Goal: Task Accomplishment & Management: Manage account settings

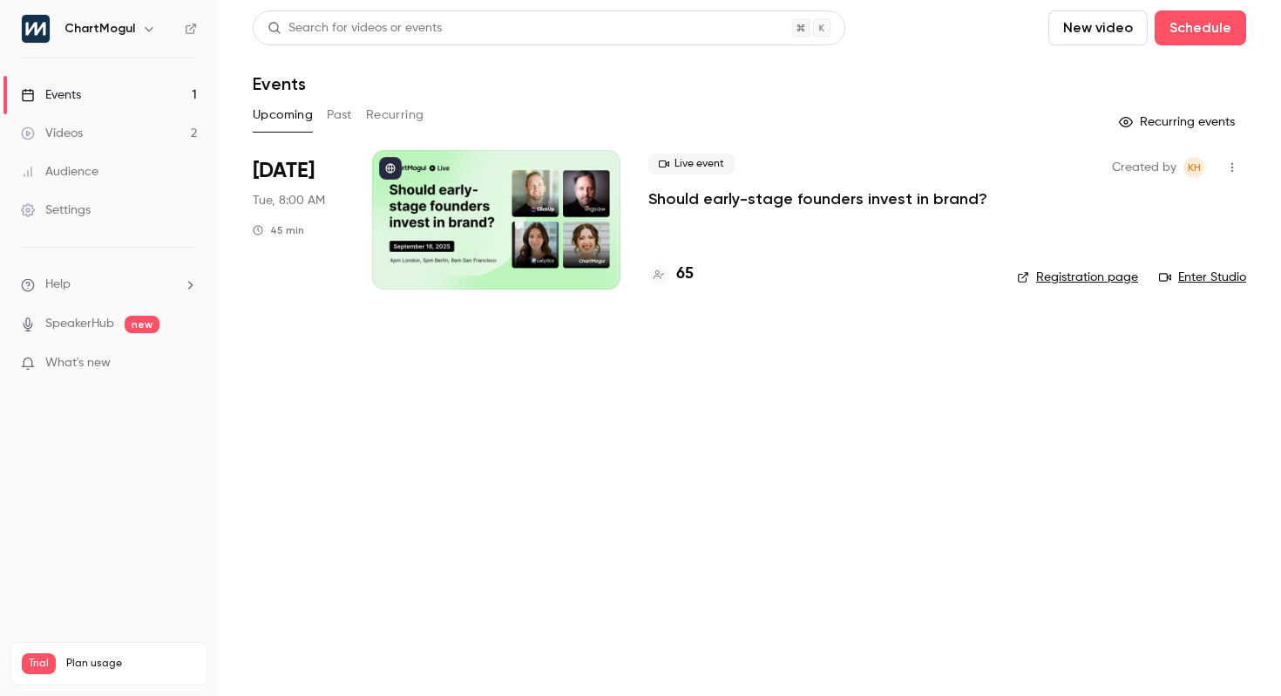
click at [1090, 282] on link "Registration page" at bounding box center [1077, 276] width 121 height 17
click at [1245, 163] on button "button" at bounding box center [1233, 167] width 28 height 28
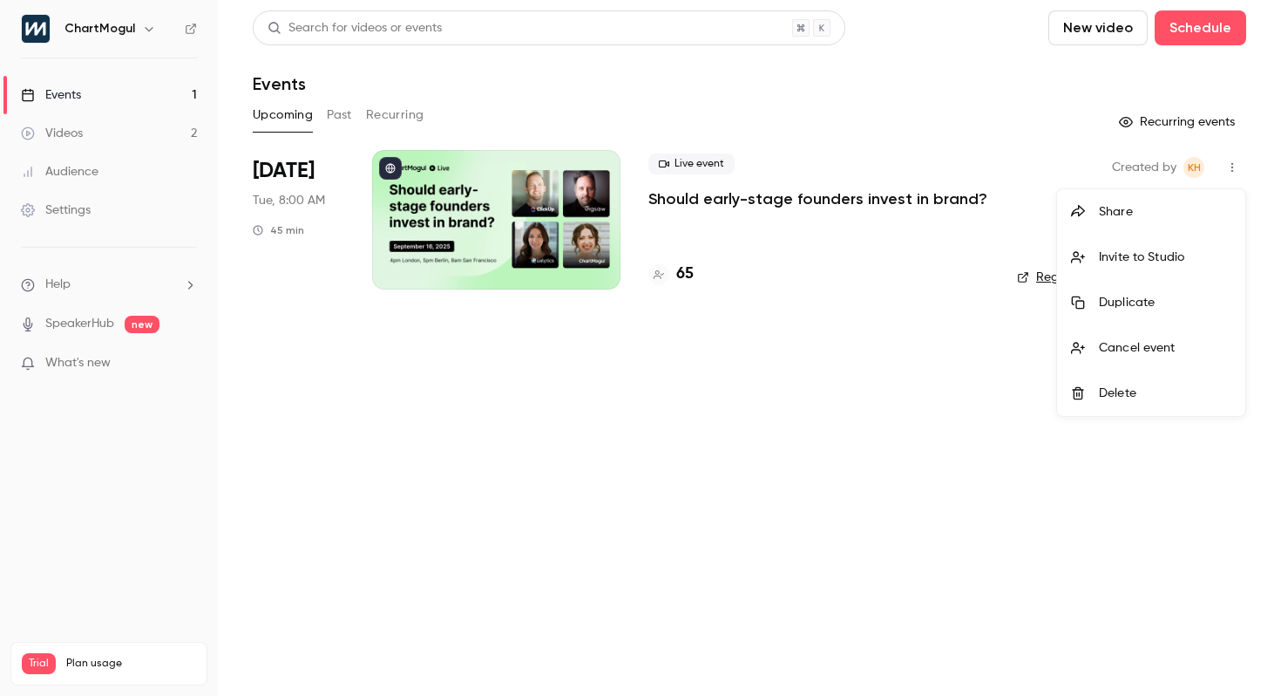
click at [763, 447] on div at bounding box center [640, 348] width 1281 height 696
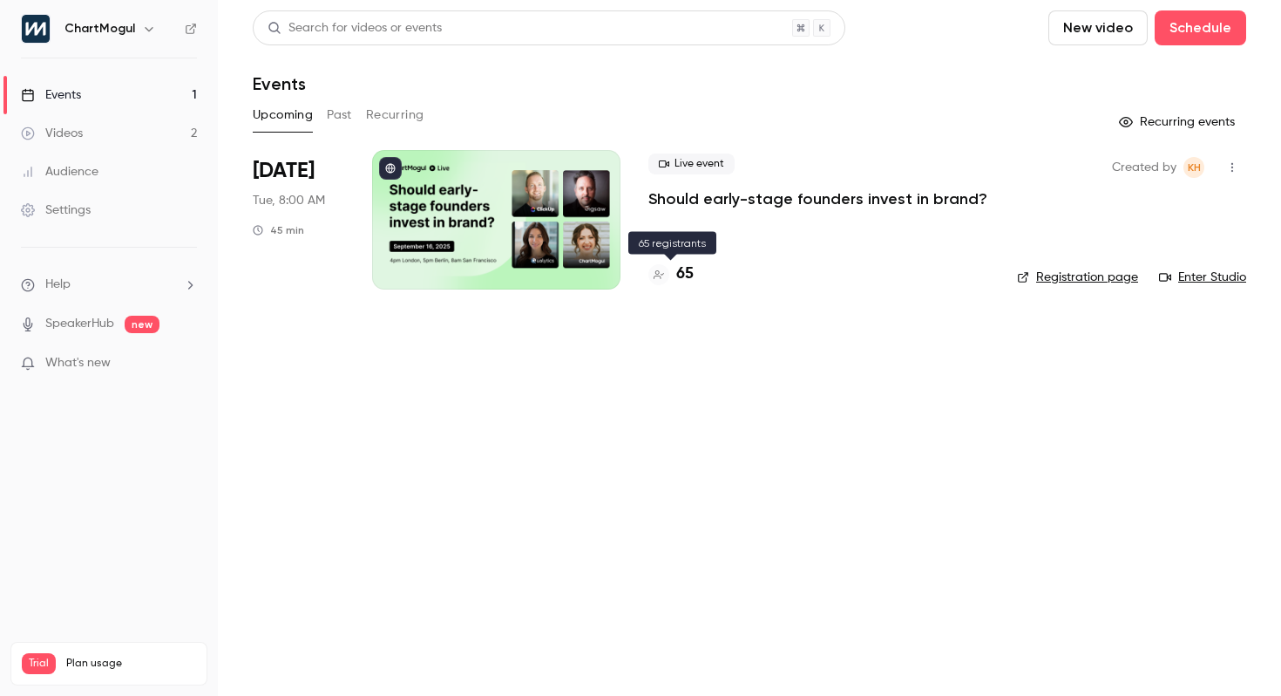
click at [690, 269] on h4 "65" at bounding box center [684, 274] width 17 height 24
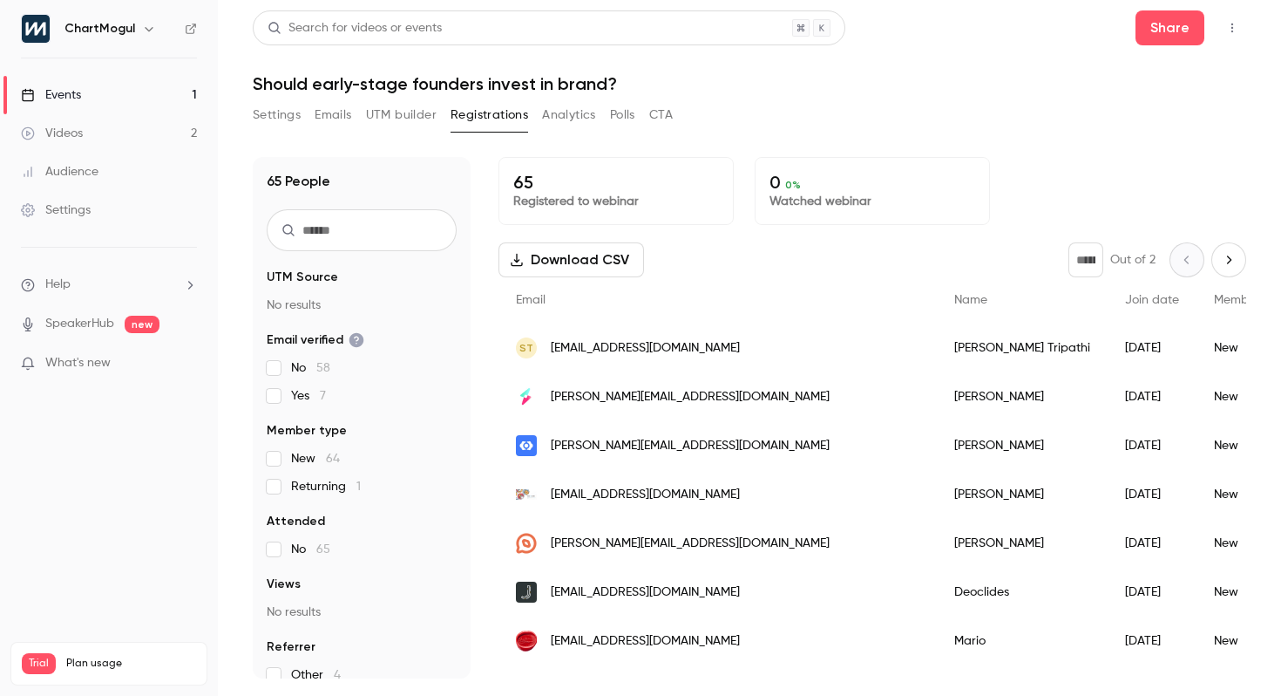
click at [269, 105] on button "Settings" at bounding box center [277, 115] width 48 height 28
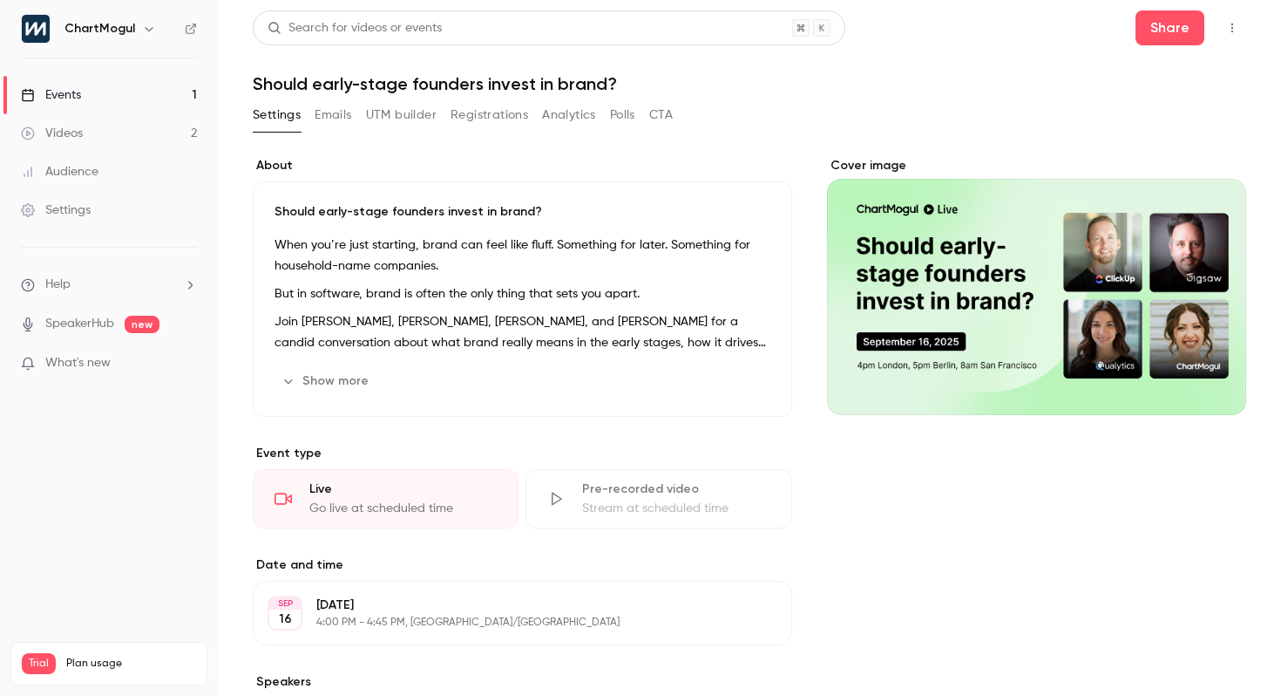
click at [609, 115] on div "Settings Emails UTM builder Registrations Analytics Polls CTA" at bounding box center [463, 115] width 420 height 28
click at [611, 115] on button "Polls" at bounding box center [622, 115] width 25 height 28
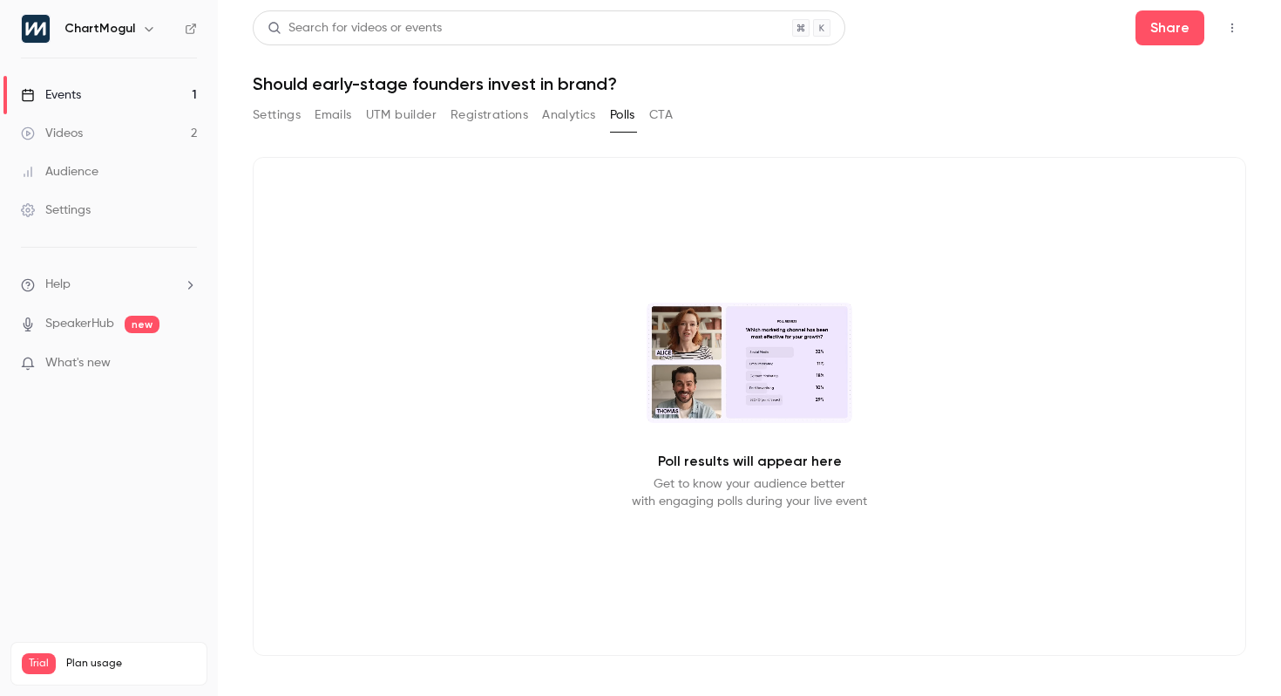
click at [577, 122] on button "Analytics" at bounding box center [569, 115] width 54 height 28
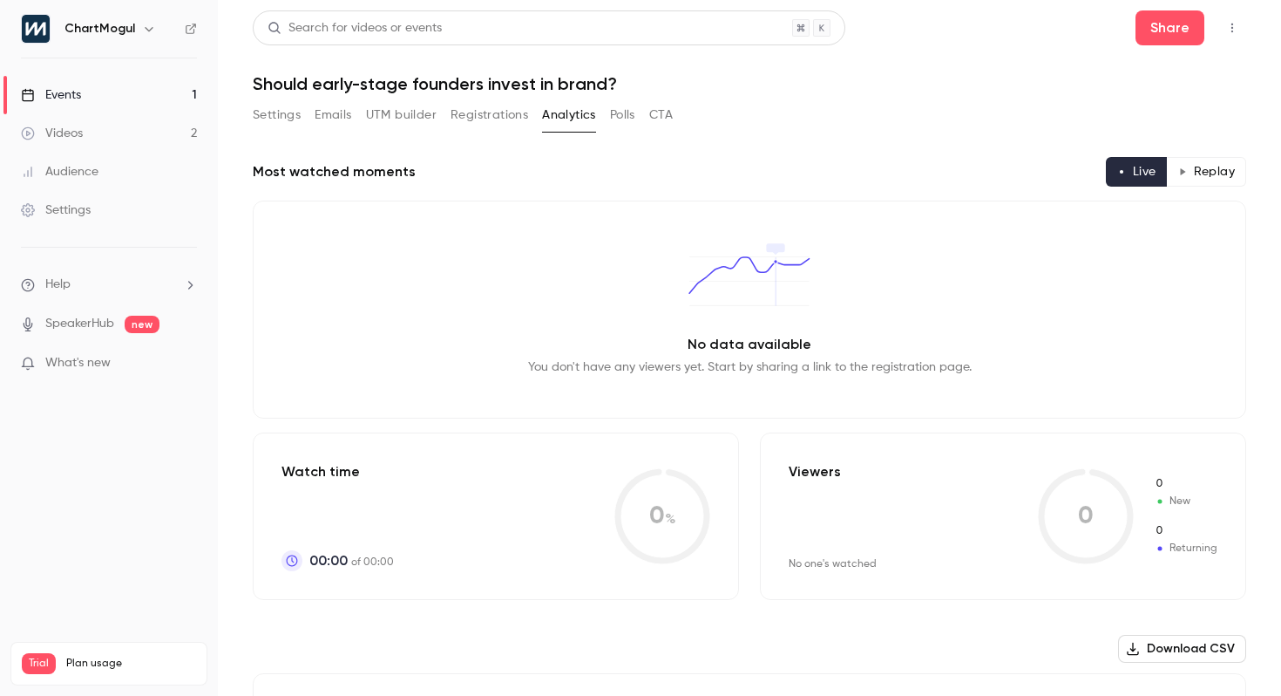
click at [282, 117] on button "Settings" at bounding box center [277, 115] width 48 height 28
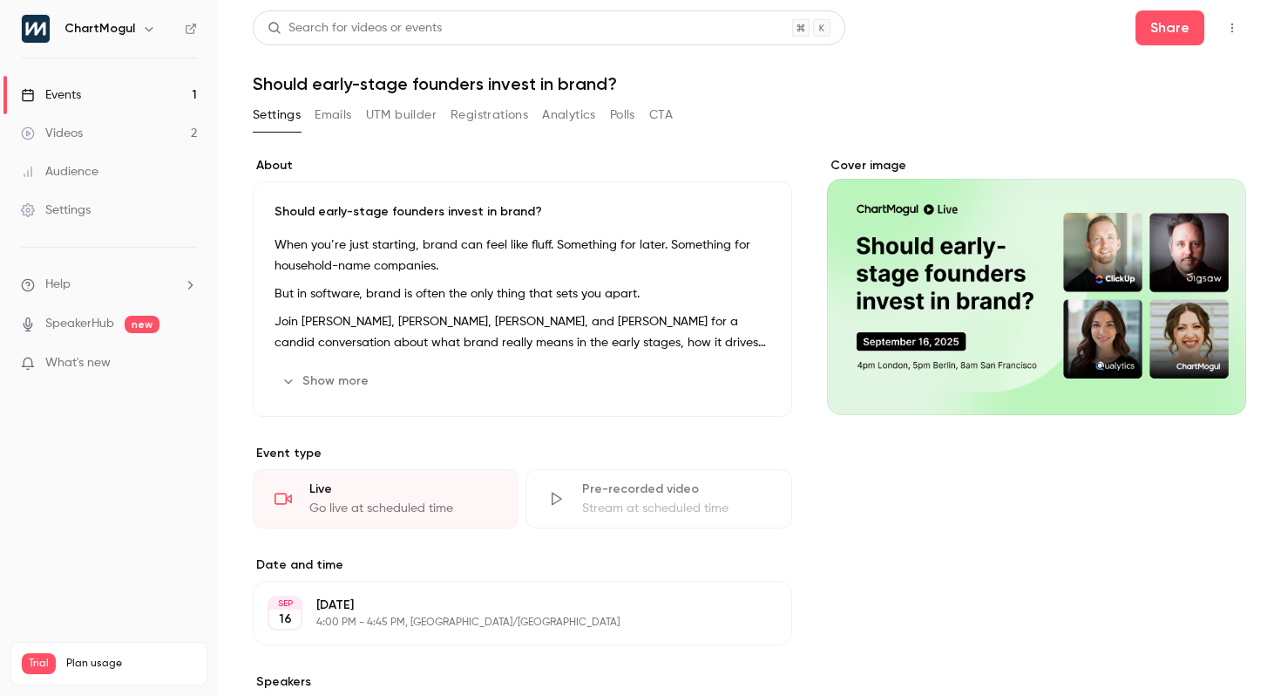
click at [107, 275] on li "Help" at bounding box center [109, 284] width 176 height 18
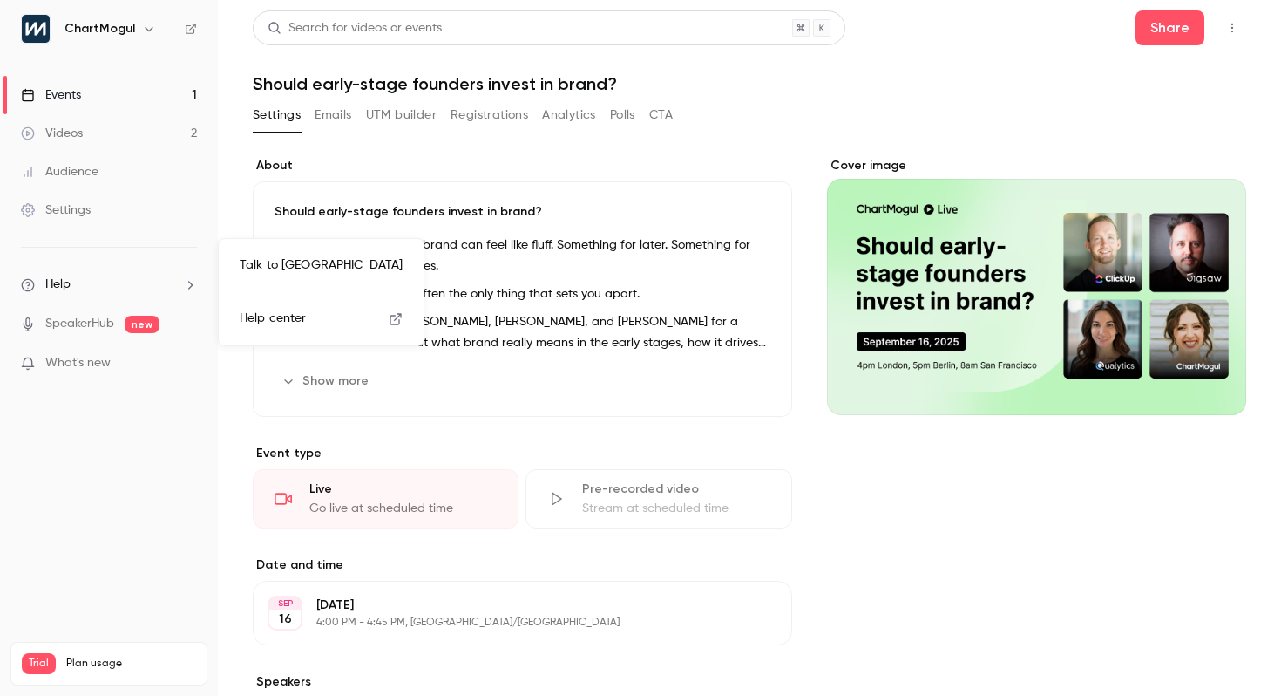
click at [320, 308] on link "Help center" at bounding box center [321, 319] width 191 height 46
